Goal: Task Accomplishment & Management: Manage account settings

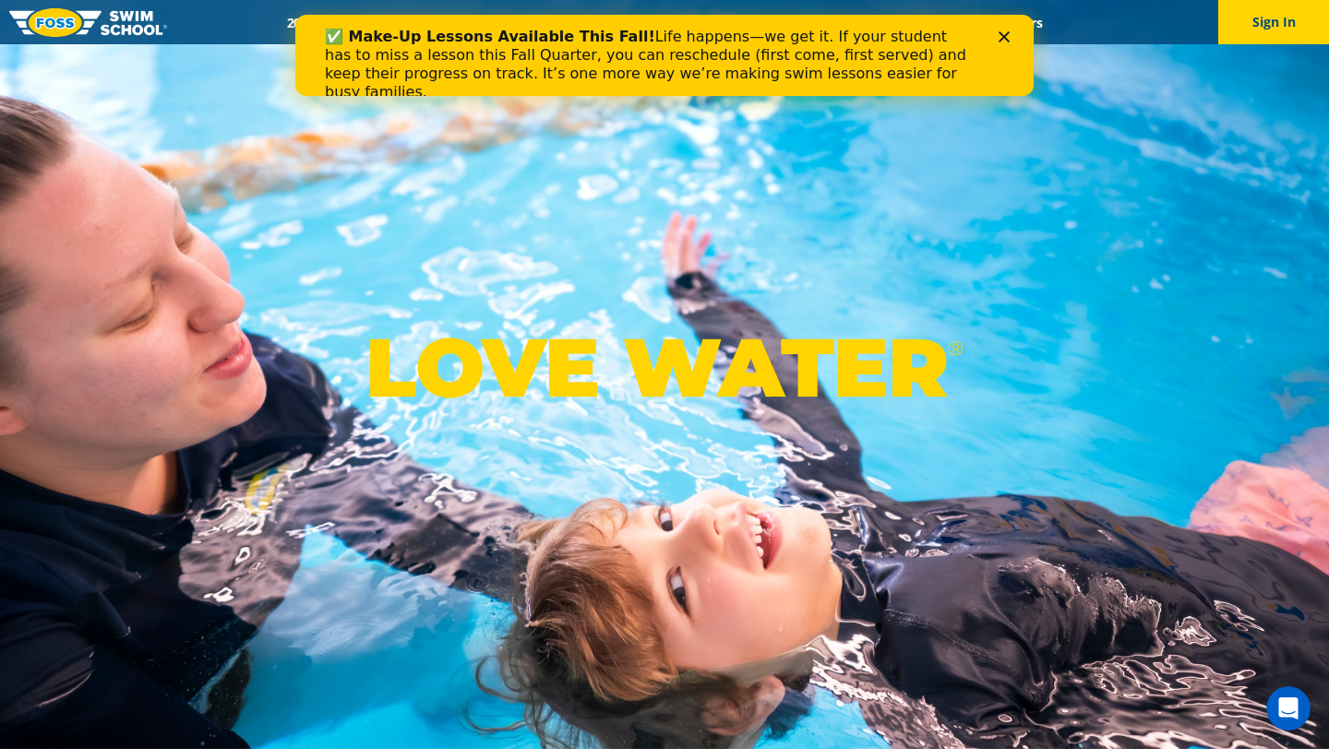
click at [978, 35] on icon "Close" at bounding box center [1003, 36] width 11 height 11
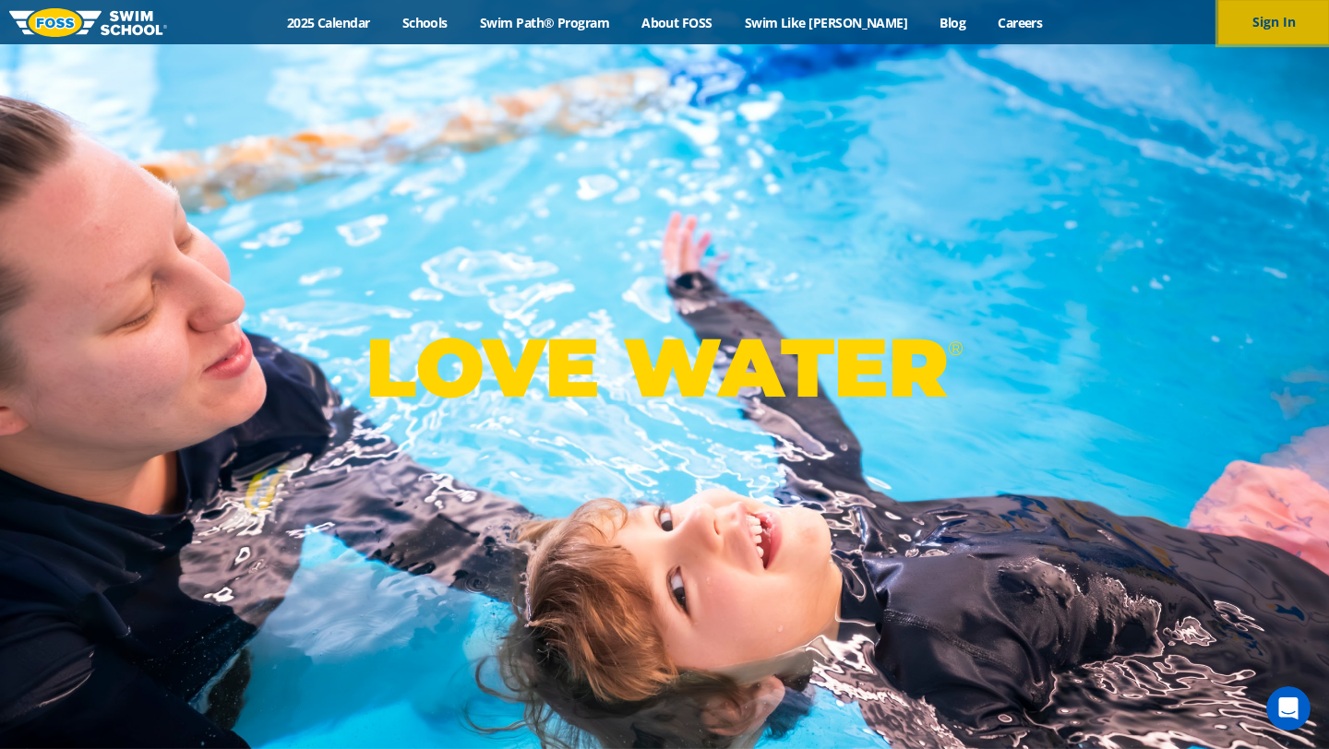
click at [978, 27] on button "Sign In" at bounding box center [1273, 22] width 111 height 44
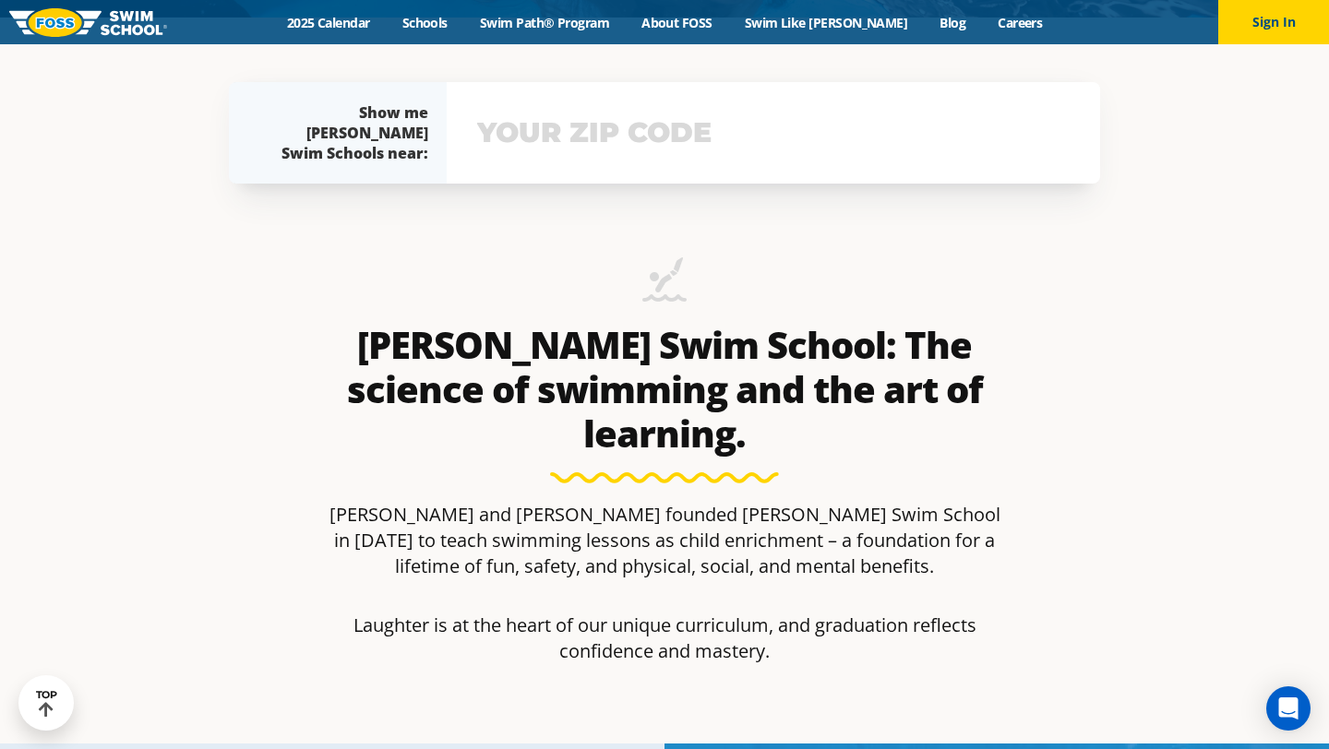
scroll to position [767, 0]
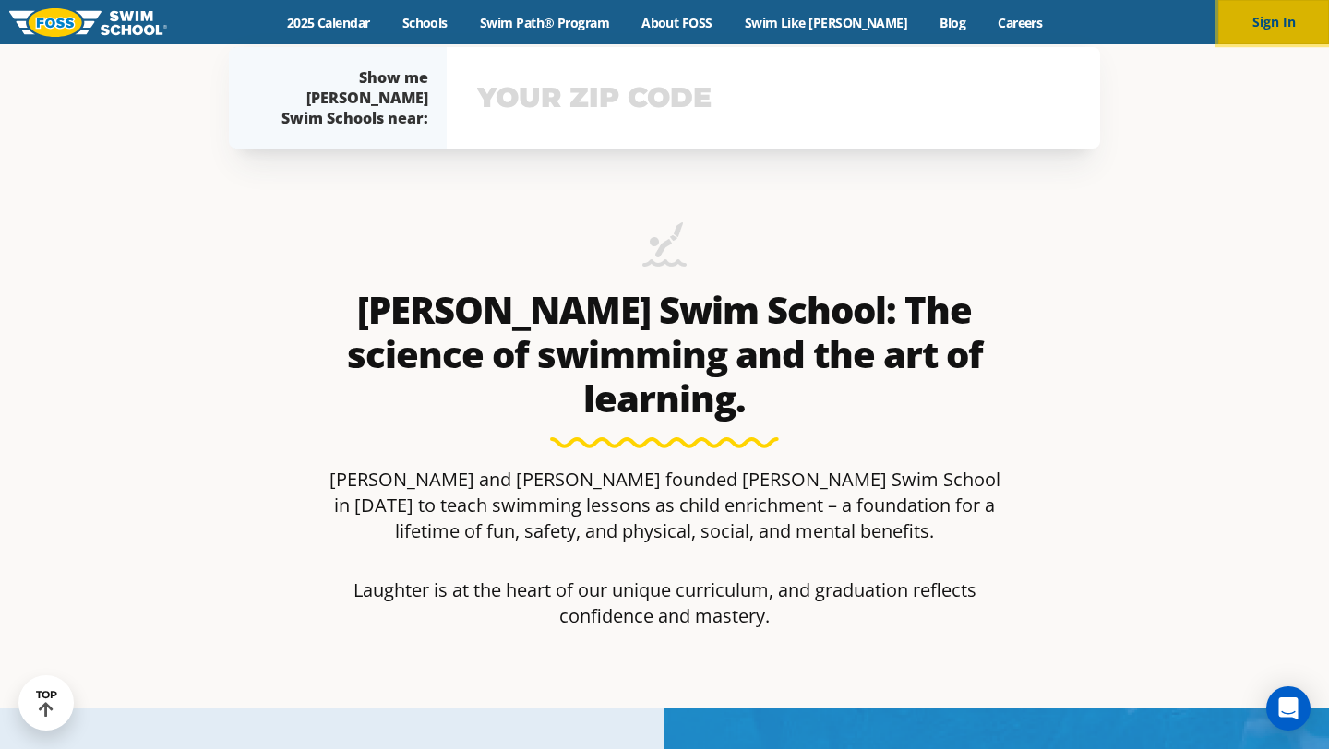
click at [1245, 35] on button "Sign In" at bounding box center [1273, 22] width 111 height 44
